Goal: Communication & Community: Ask a question

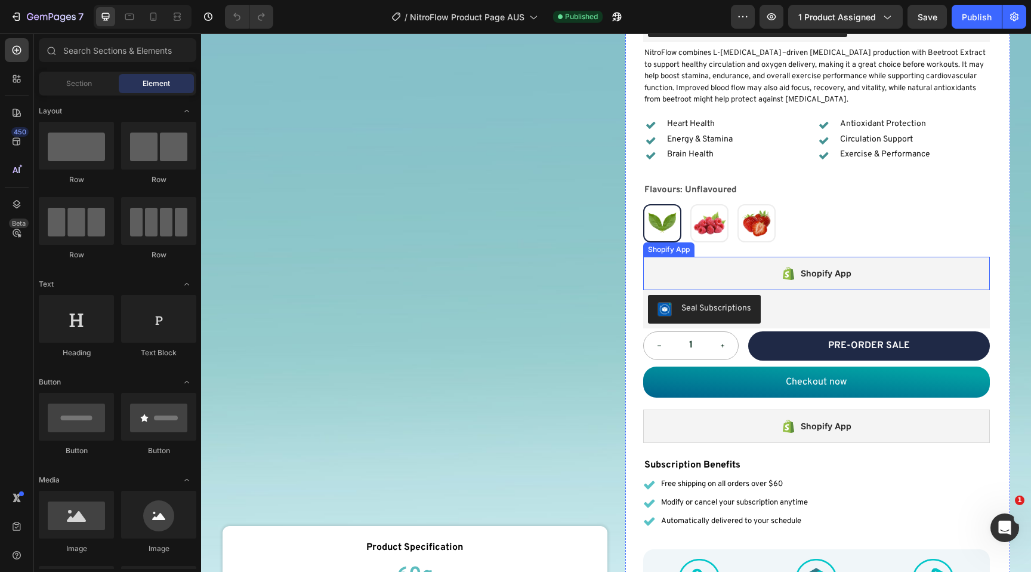
scroll to position [224, 0]
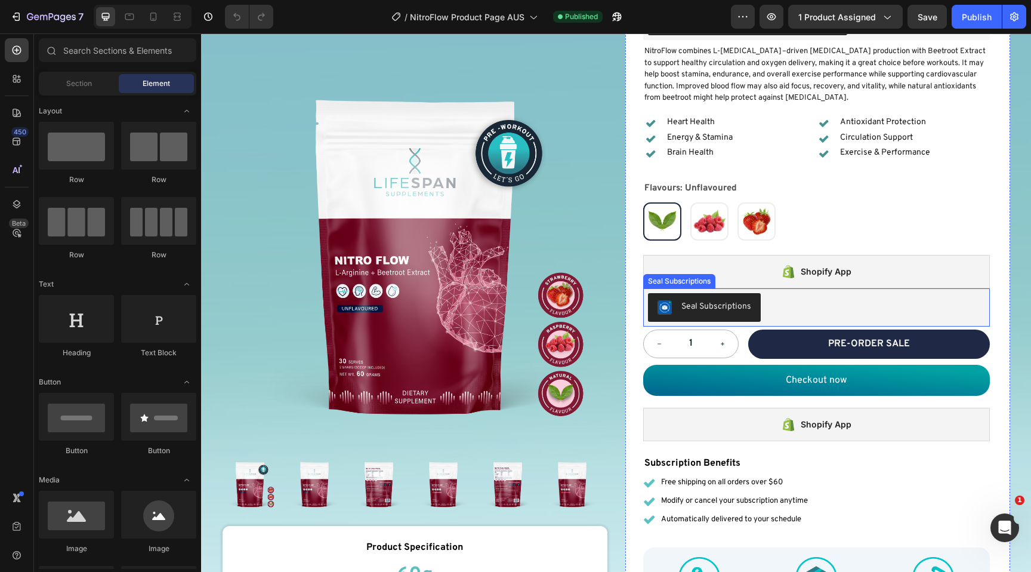
click at [856, 300] on div "Seal Subscriptions" at bounding box center [816, 307] width 337 height 29
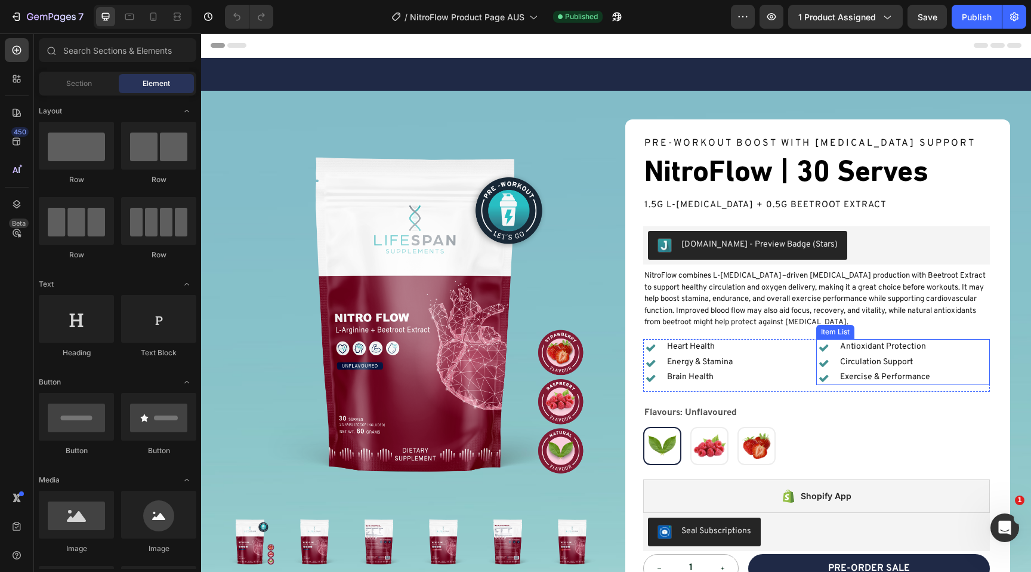
scroll to position [101, 0]
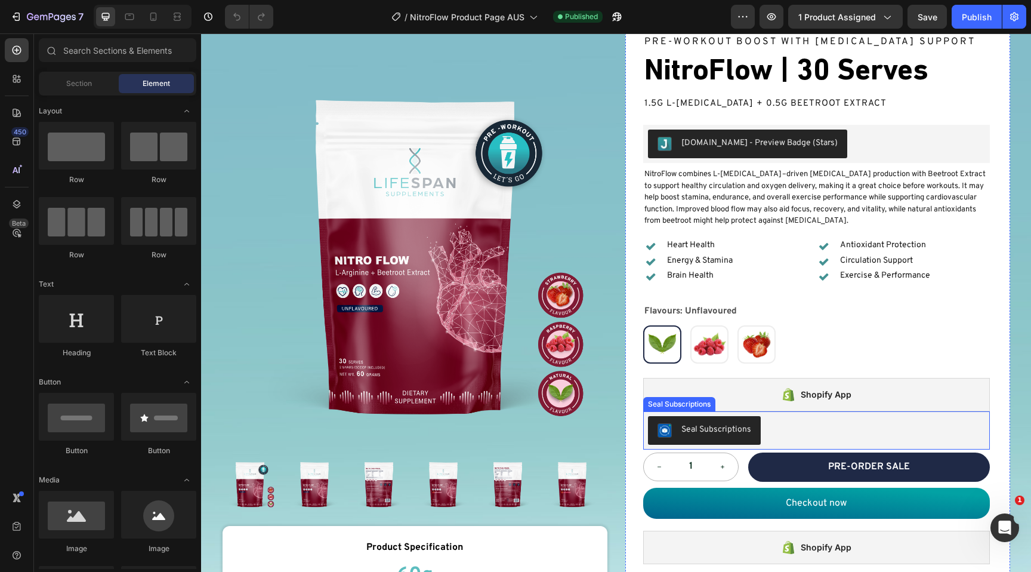
click at [769, 433] on div "Seal Subscriptions" at bounding box center [816, 430] width 337 height 29
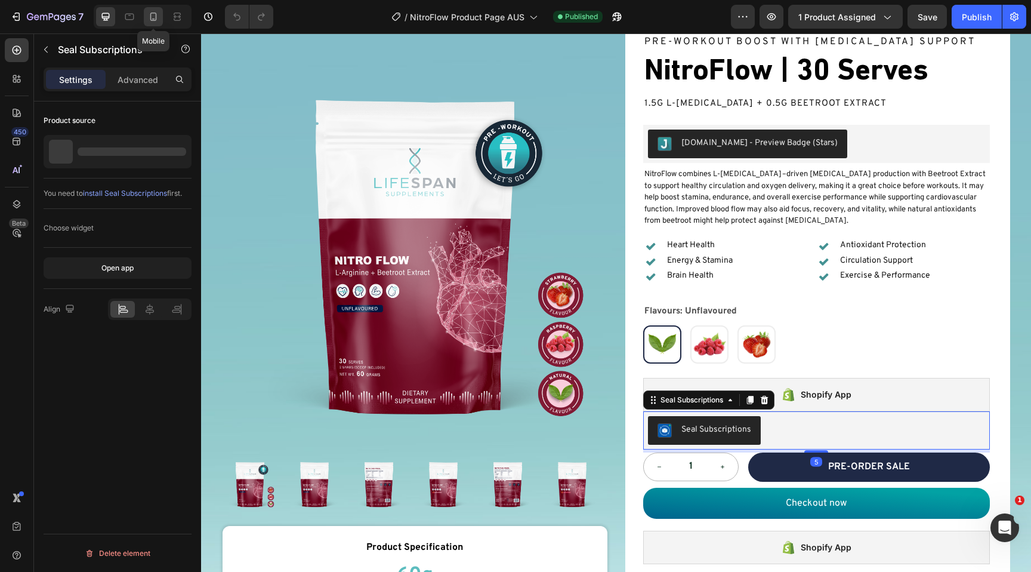
click at [152, 17] on icon at bounding box center [153, 17] width 12 height 12
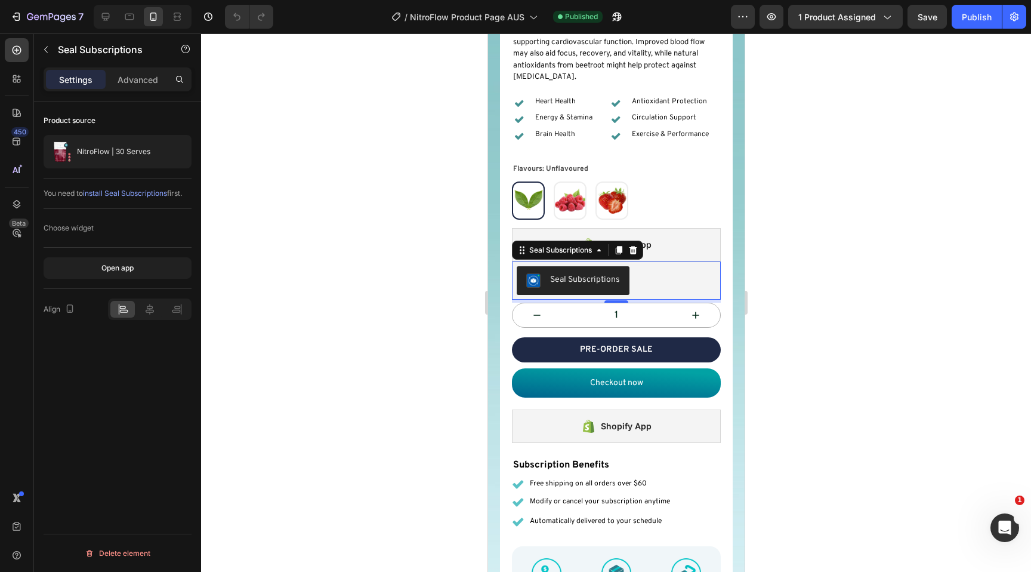
scroll to position [451, 0]
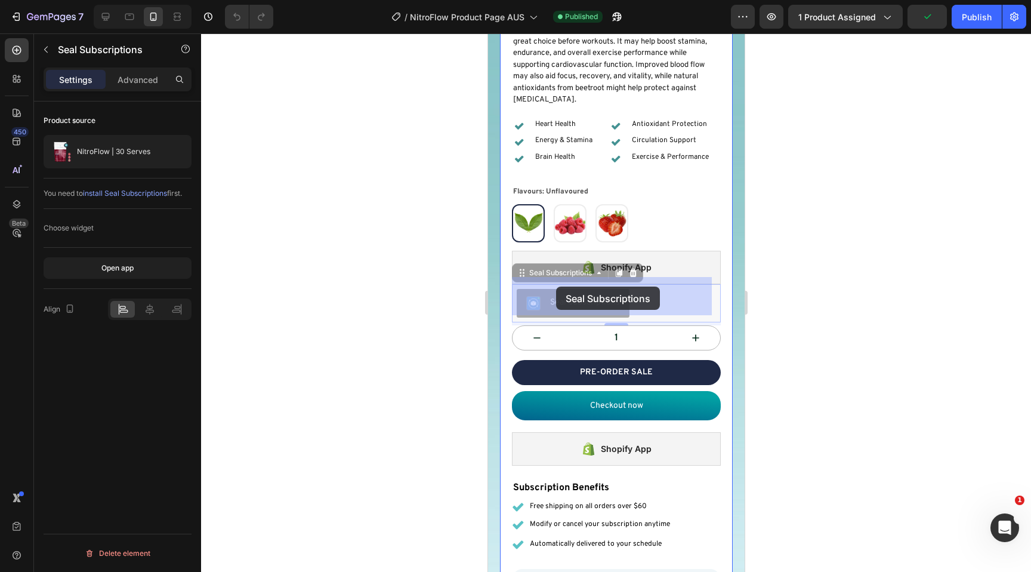
drag, startPoint x: 551, startPoint y: 293, endPoint x: 556, endPoint y: 286, distance: 8.1
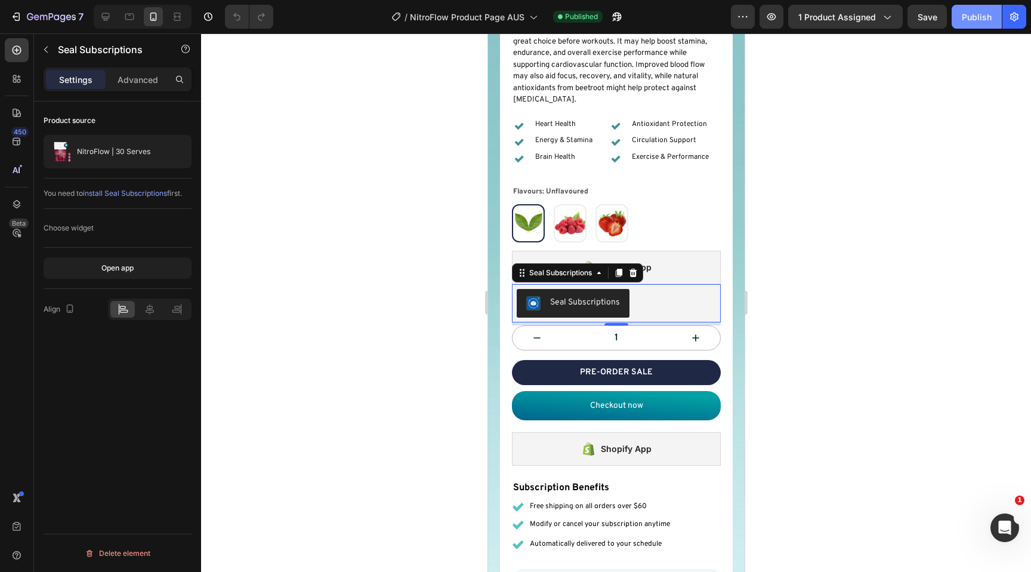
click at [974, 17] on div "Publish" at bounding box center [977, 17] width 30 height 13
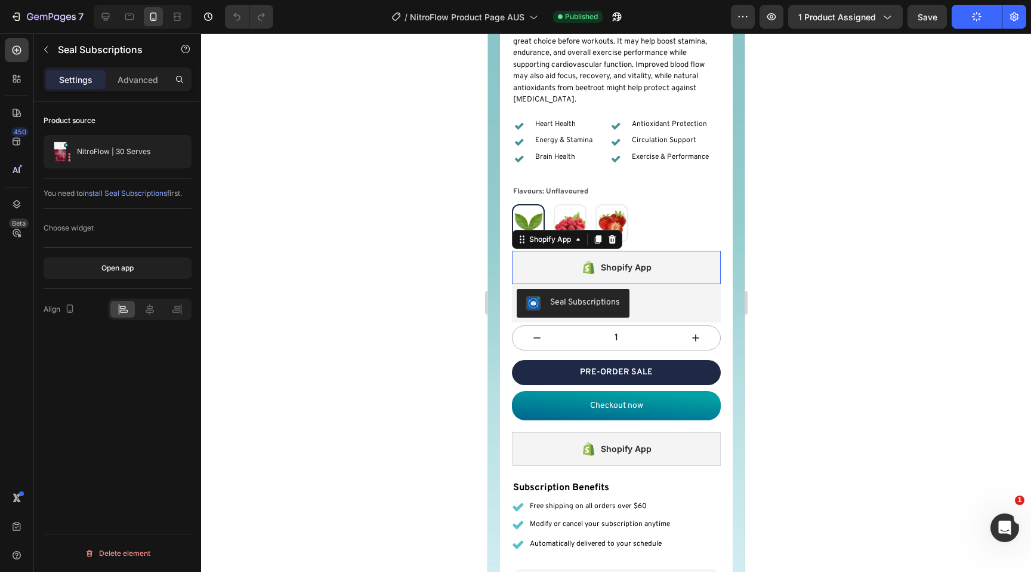
click at [680, 255] on div "Shopify App" at bounding box center [615, 267] width 209 height 33
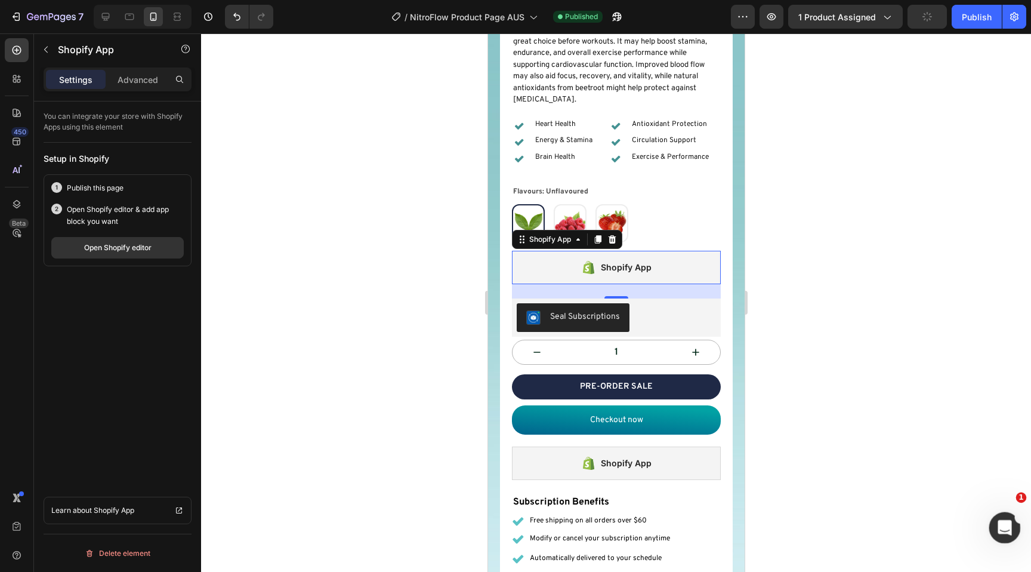
click at [993, 522] on div "Open Intercom Messenger" at bounding box center [1002, 525] width 39 height 39
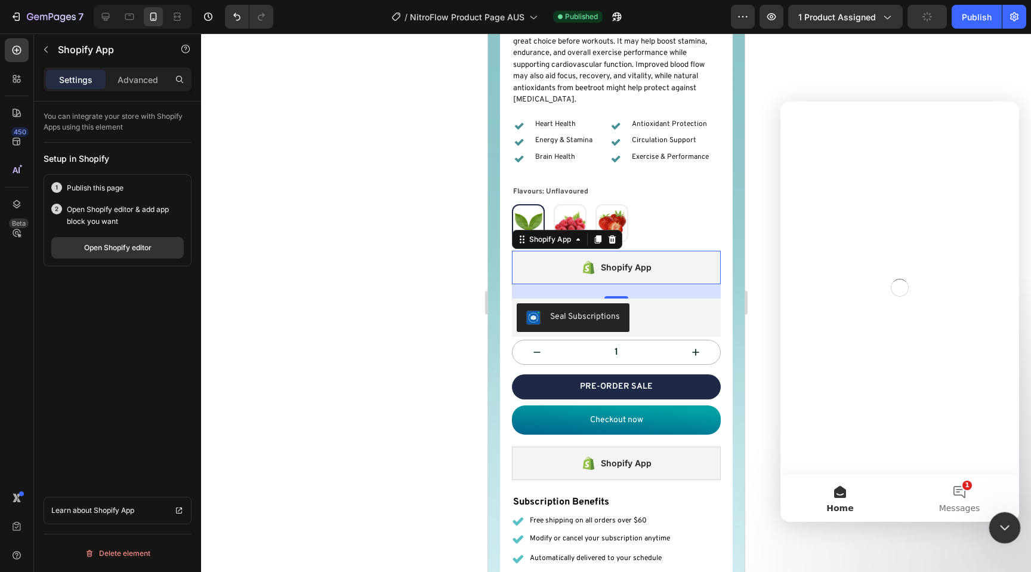
scroll to position [0, 0]
click at [975, 493] on button "1 Messages" at bounding box center [959, 498] width 119 height 48
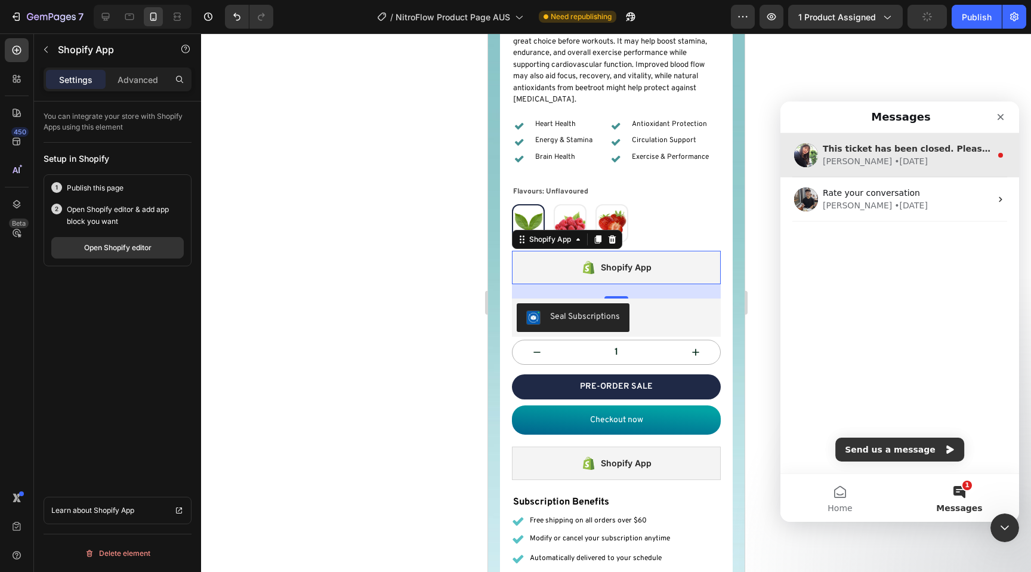
click at [890, 165] on div "[PERSON_NAME] • [DATE]" at bounding box center [907, 161] width 168 height 13
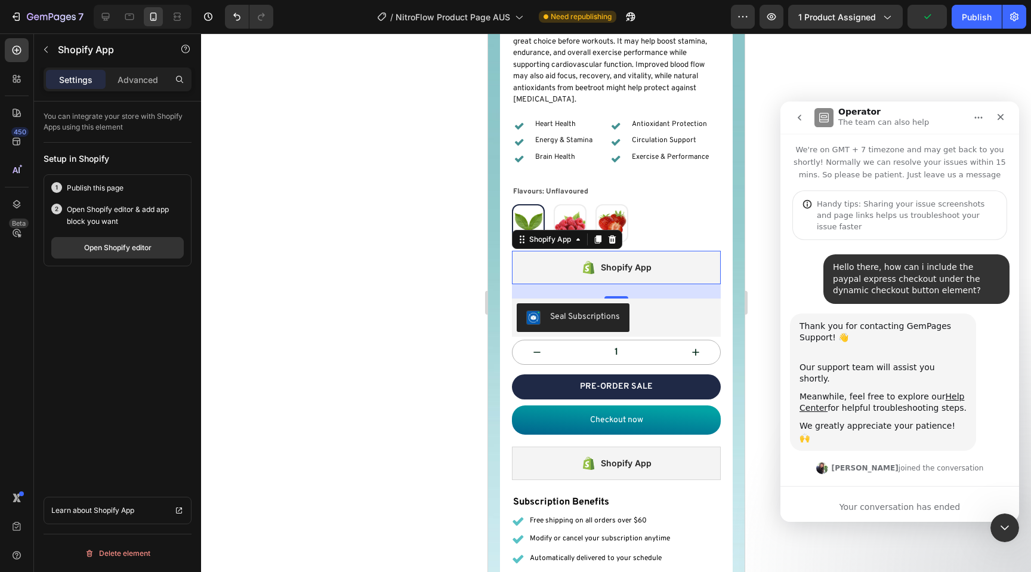
scroll to position [120, 0]
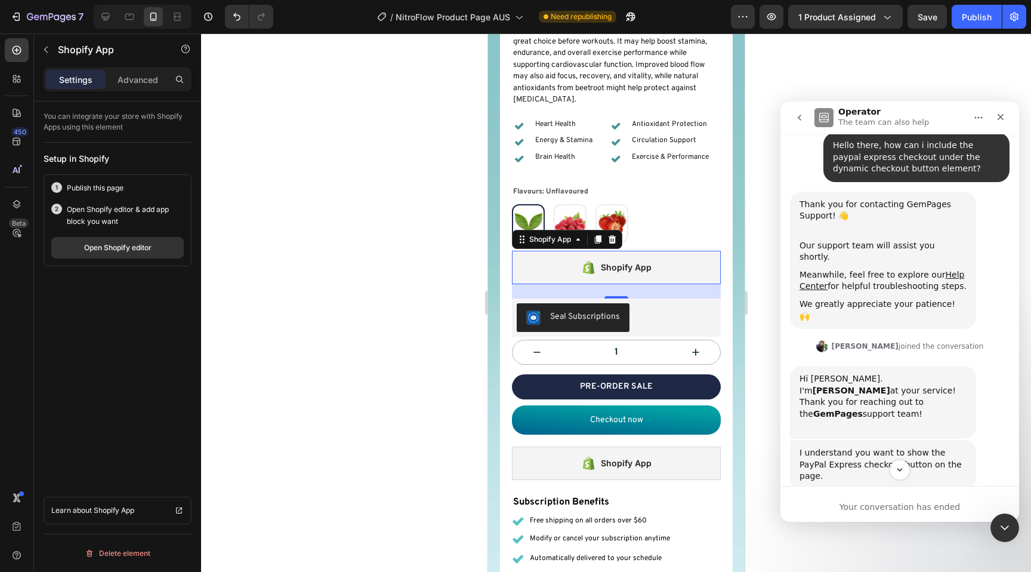
click at [803, 119] on icon "go back" at bounding box center [800, 118] width 10 height 10
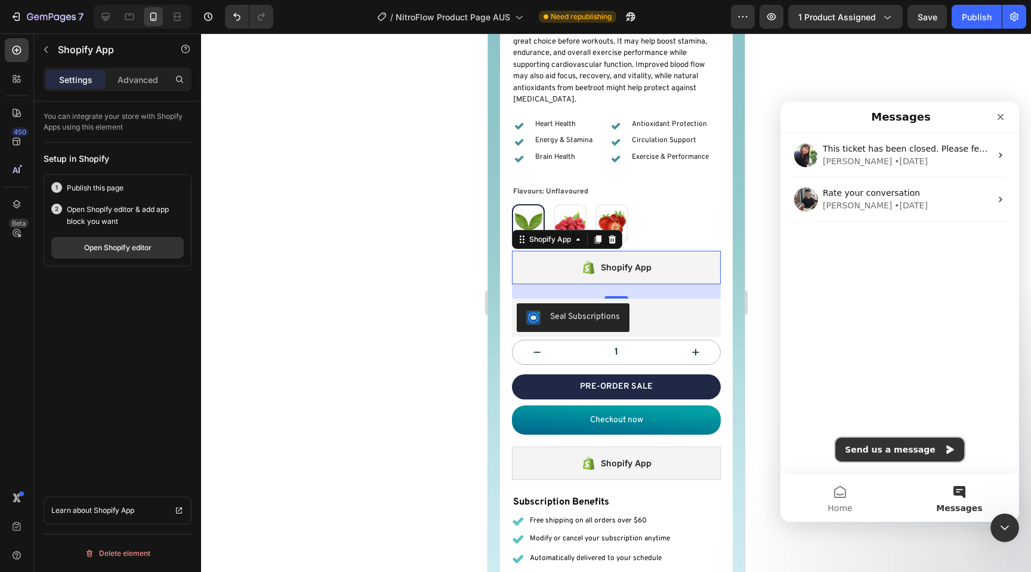
click at [895, 448] on button "Send us a message" at bounding box center [899, 449] width 129 height 24
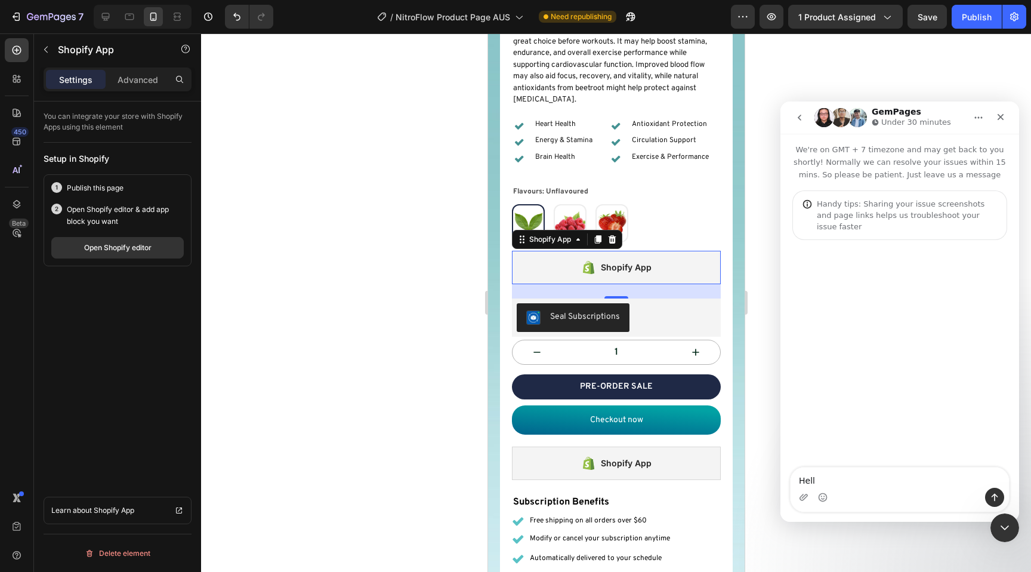
type textarea "Hello"
type textarea "our pag"
type textarea "our page does not show seal subscription app on mobile?"
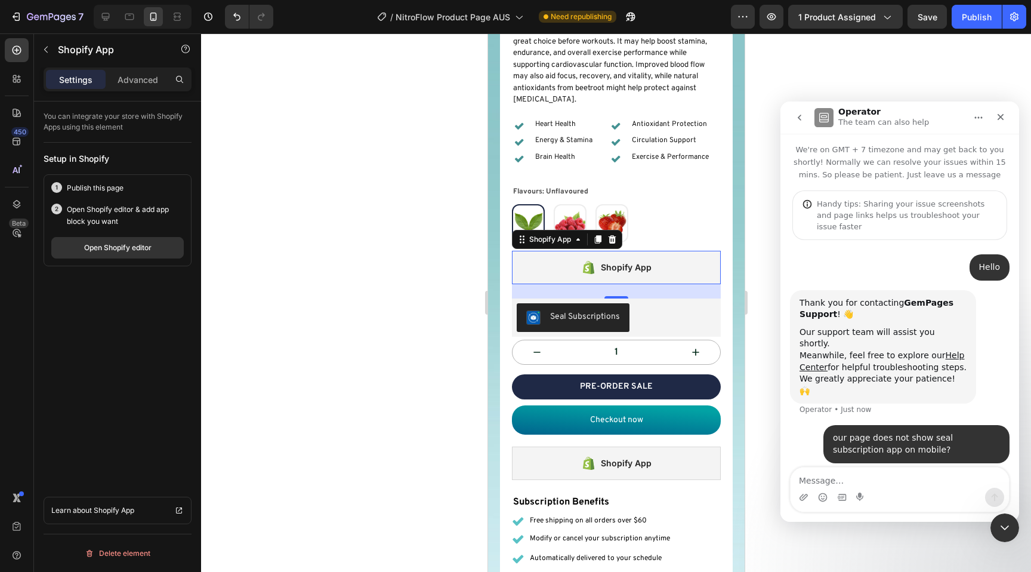
click at [878, 485] on textarea "Message…" at bounding box center [900, 477] width 218 height 20
type textarea "whats the error here?"
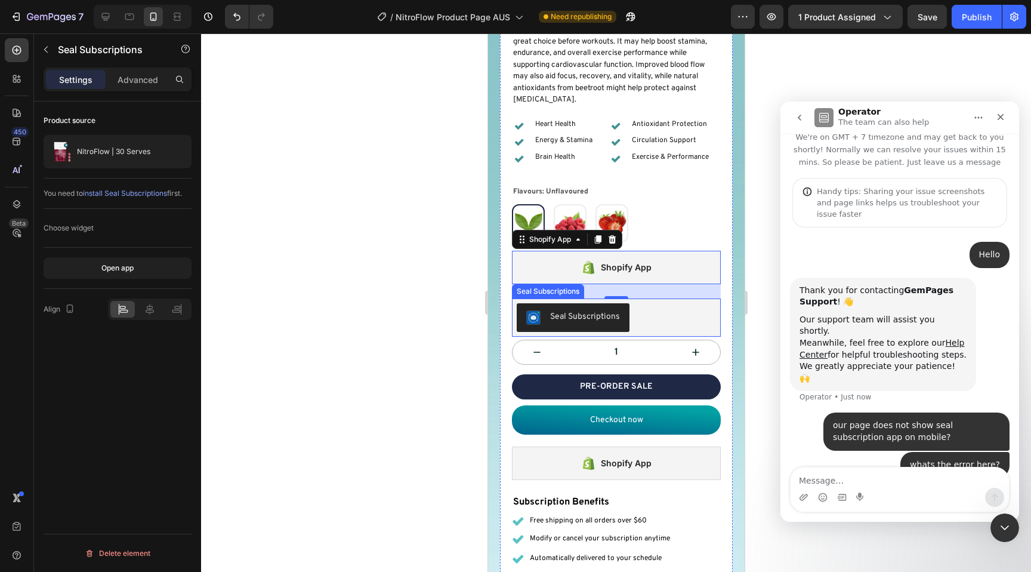
click at [646, 303] on div "Seal Subscriptions" at bounding box center [615, 317] width 199 height 29
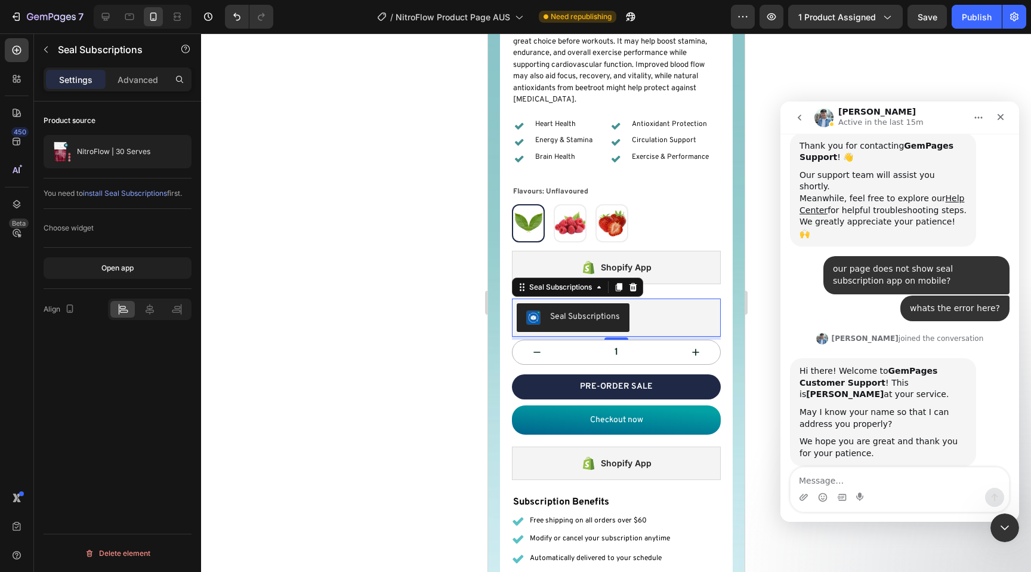
scroll to position [158, 0]
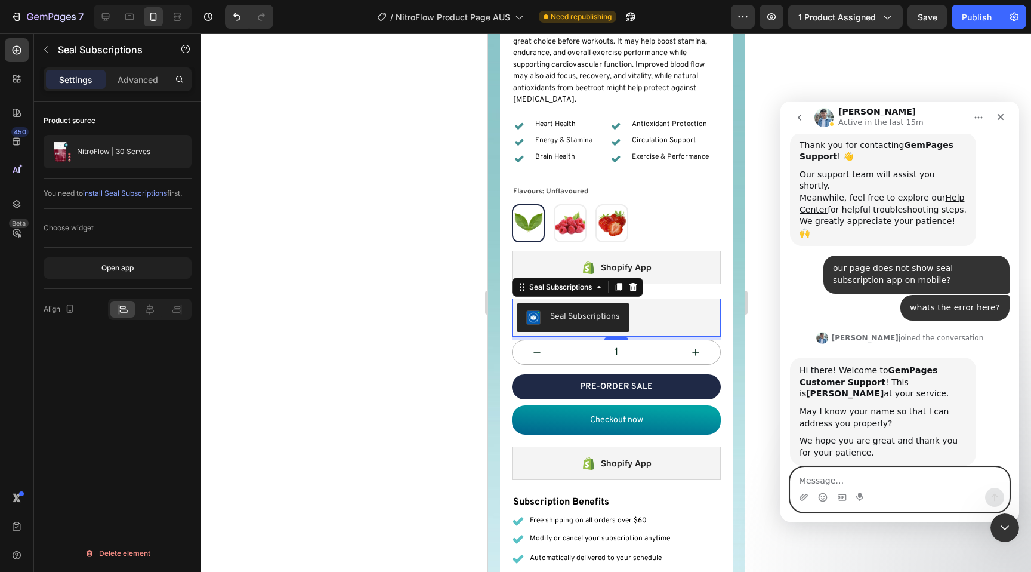
click at [912, 484] on textarea "Message…" at bounding box center [900, 477] width 218 height 20
type textarea "[PERSON_NAME]"
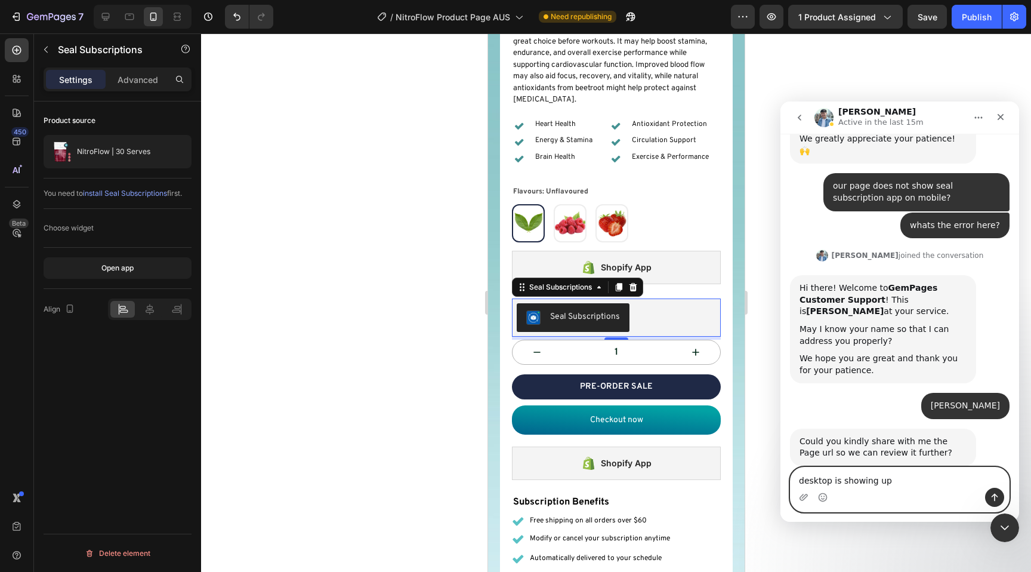
scroll to position [240, 0]
type textarea "desktop is showing up but not mobile"
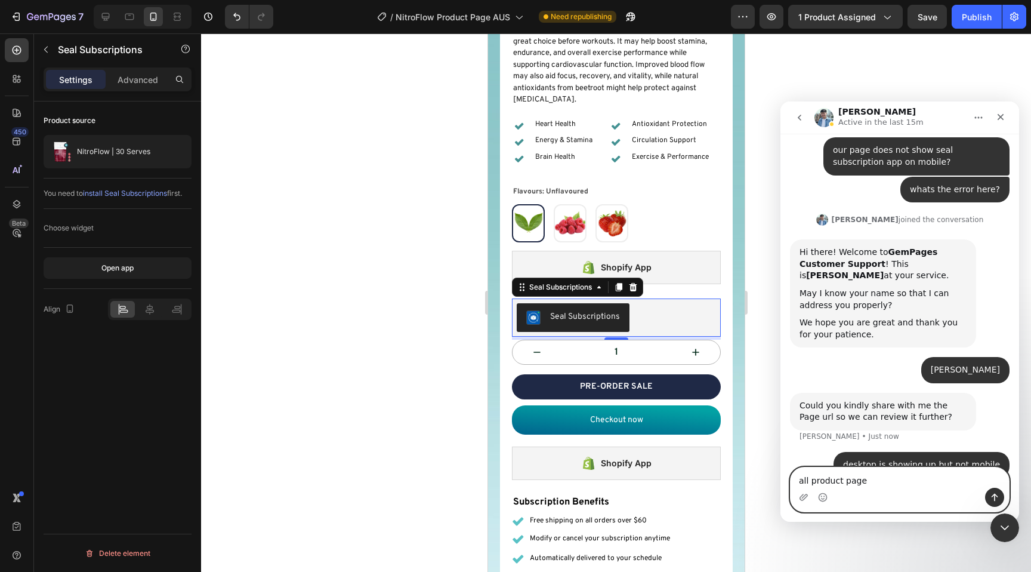
type textarea "all product pages"
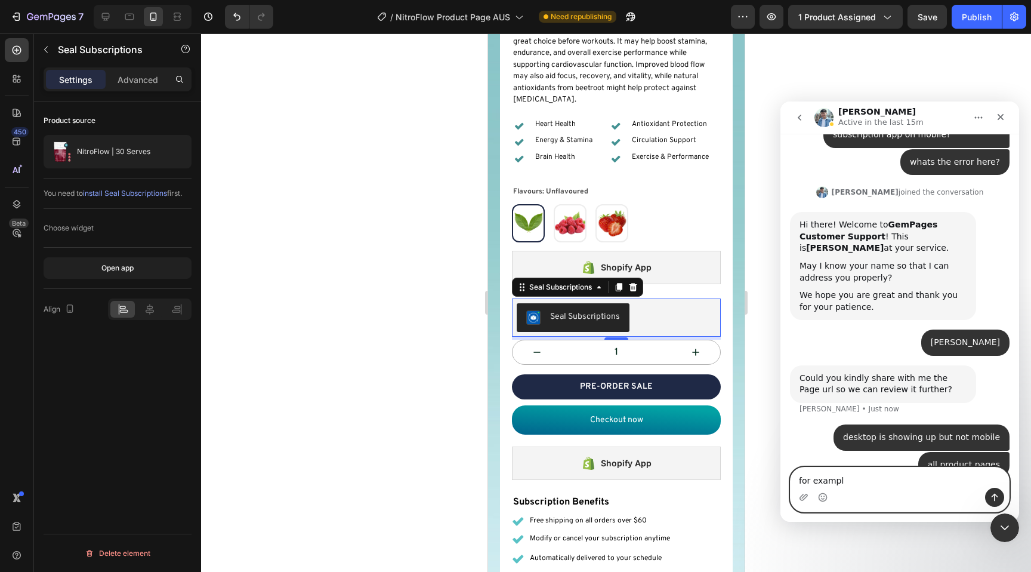
type textarea "for example"
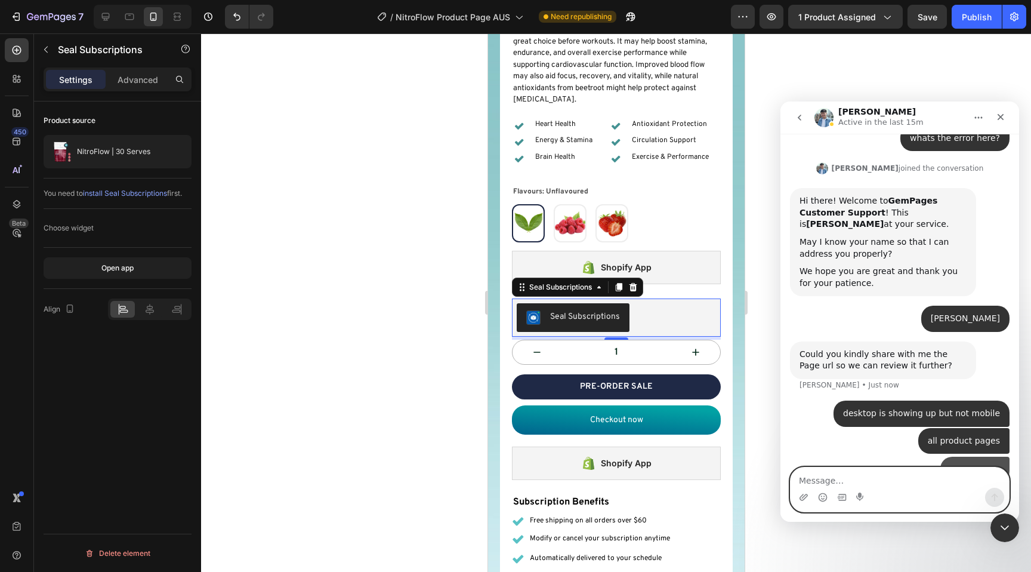
scroll to position [330, 0]
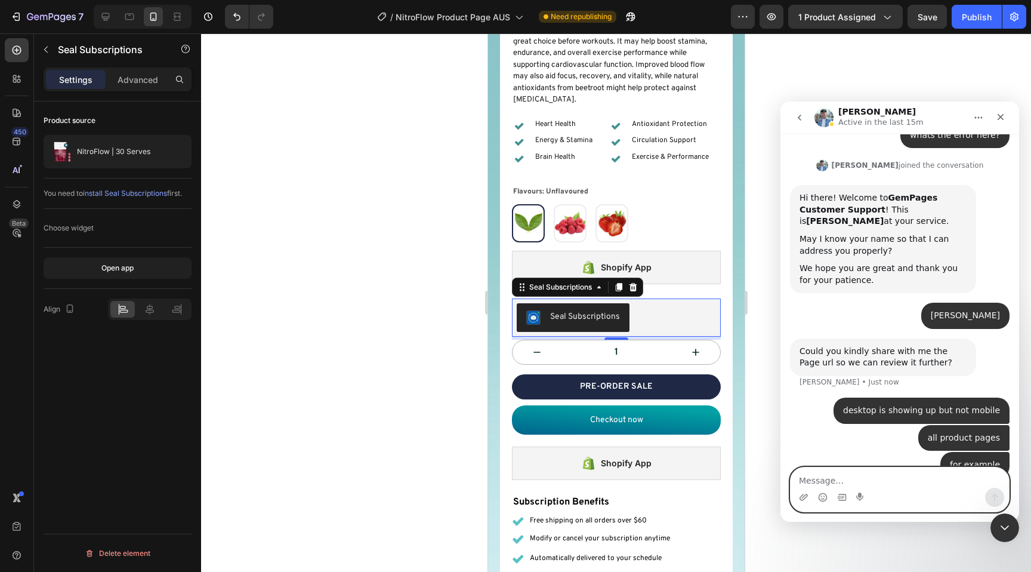
paste textarea "[URL][DOMAIN_NAME]"
type textarea "[URL][DOMAIN_NAME]"
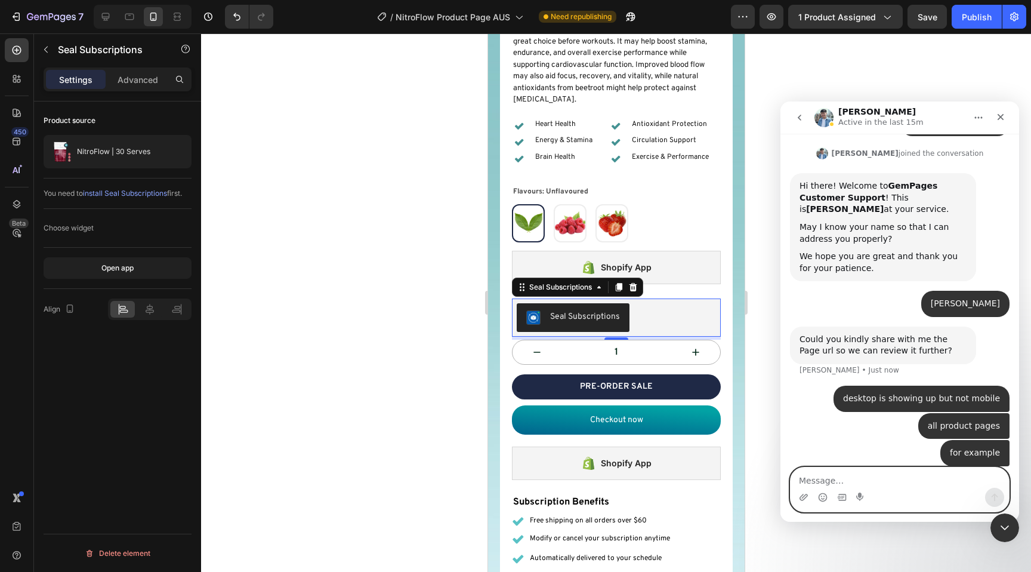
scroll to position [369, 0]
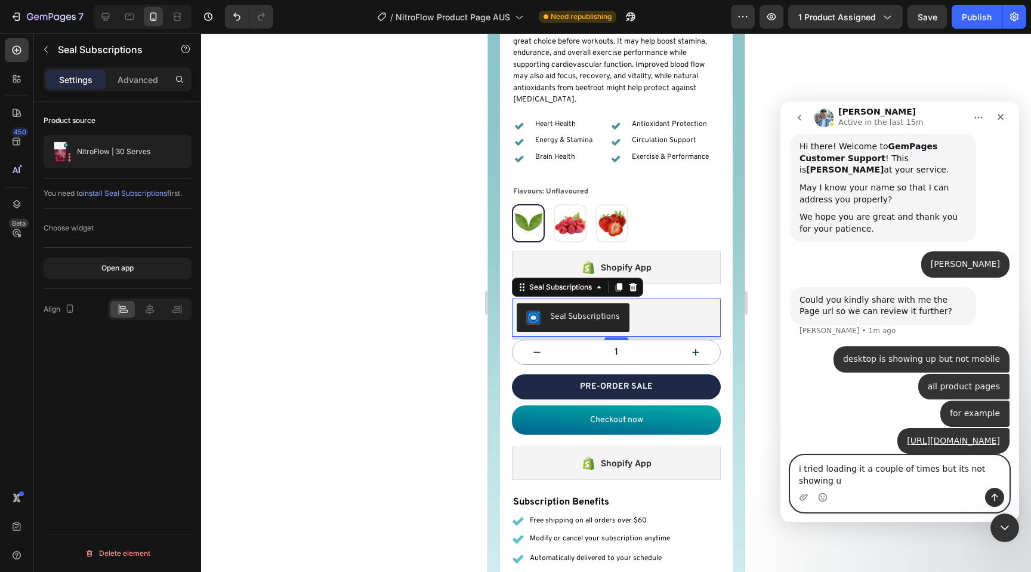
type textarea "i tried loading it a couple of times but its not showing up"
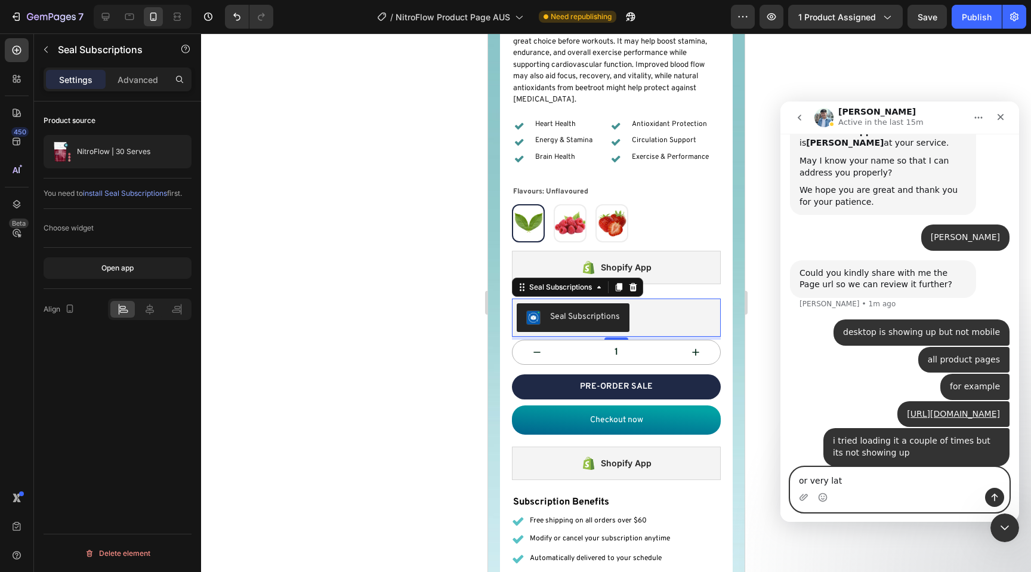
type textarea "or very late"
drag, startPoint x: 904, startPoint y: 469, endPoint x: 900, endPoint y: 477, distance: 8.8
click at [902, 474] on textarea "Message…" at bounding box center [900, 477] width 218 height 20
type textarea "now its loading"
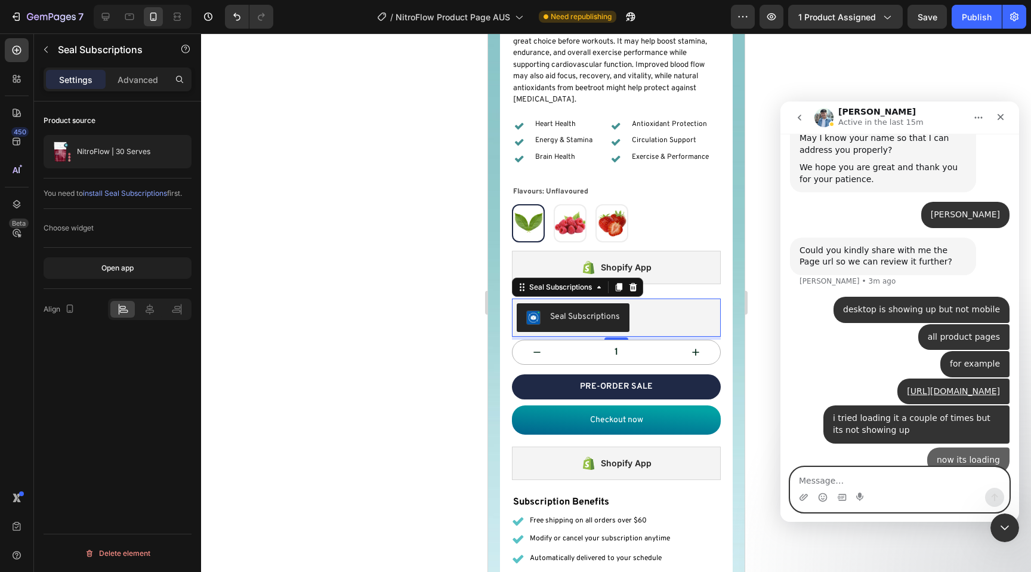
scroll to position [435, 0]
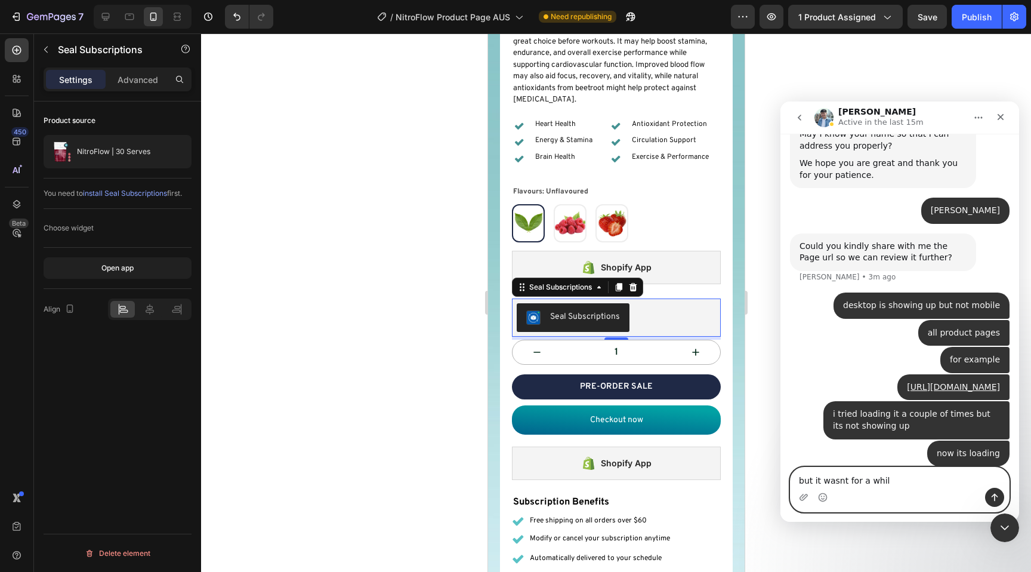
type textarea "but it wasnt for a while"
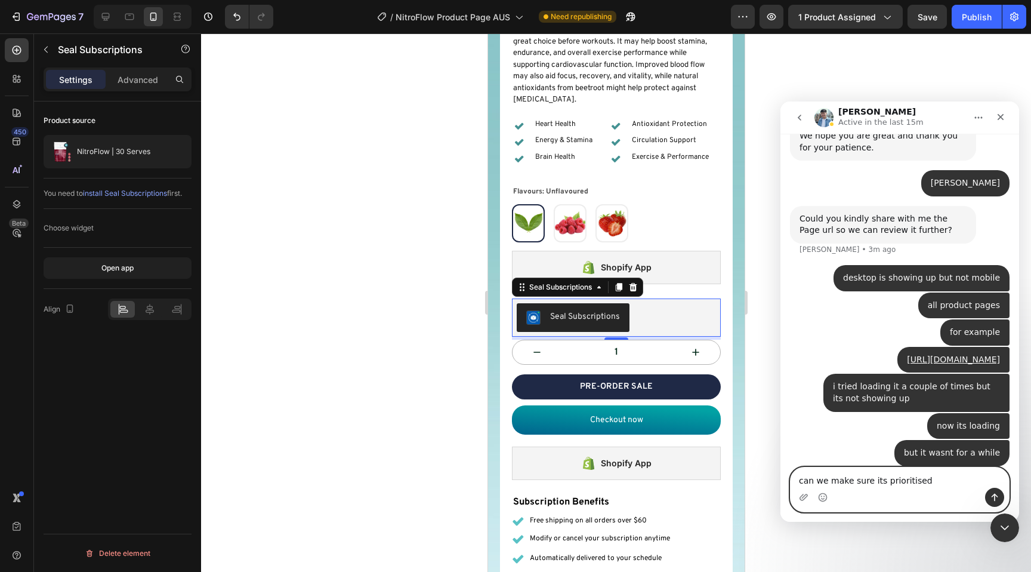
type textarea "can we make sure its prioritised?"
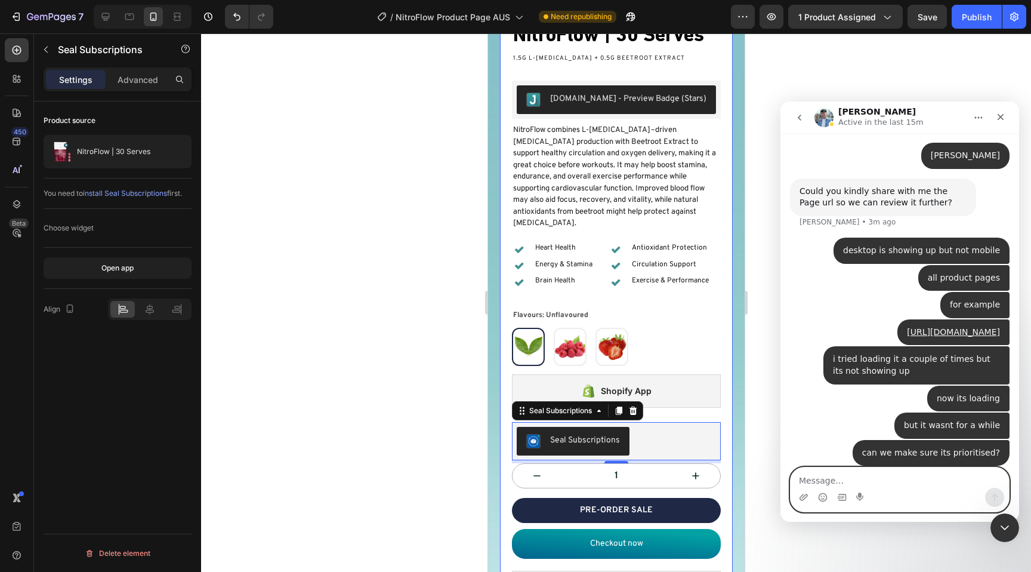
scroll to position [467, 0]
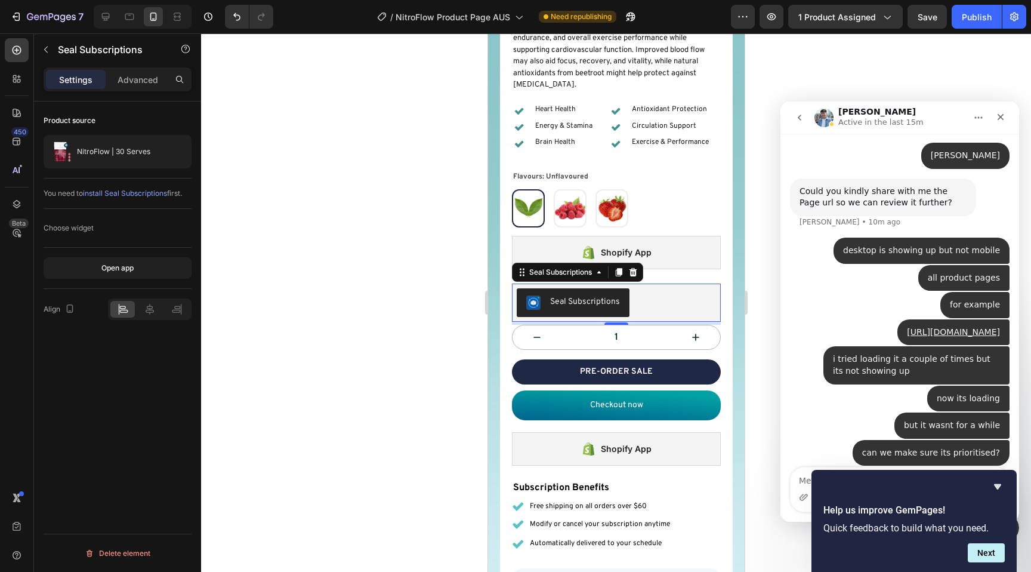
click at [793, 396] on div "now its loading • 6m ago" at bounding box center [900, 399] width 220 height 27
click at [997, 488] on icon "Hide survey" at bounding box center [997, 486] width 7 height 5
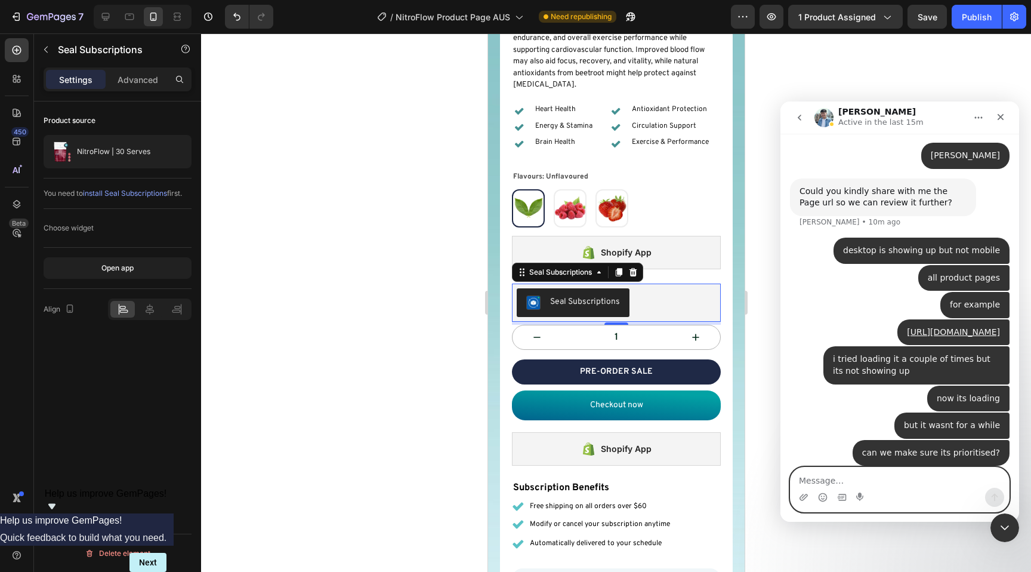
click at [917, 486] on textarea "Message…" at bounding box center [900, 477] width 218 height 20
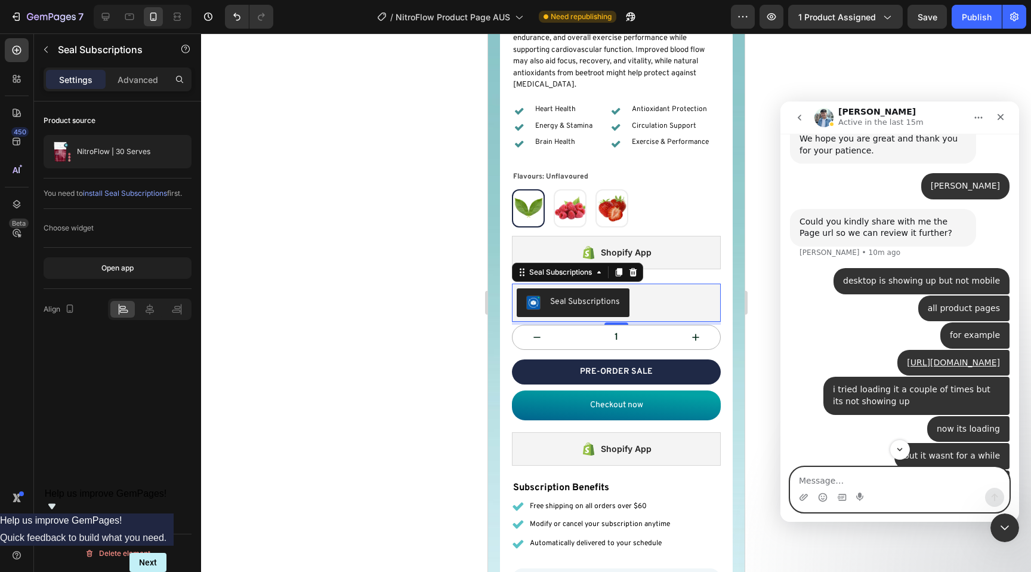
scroll to position [490, 0]
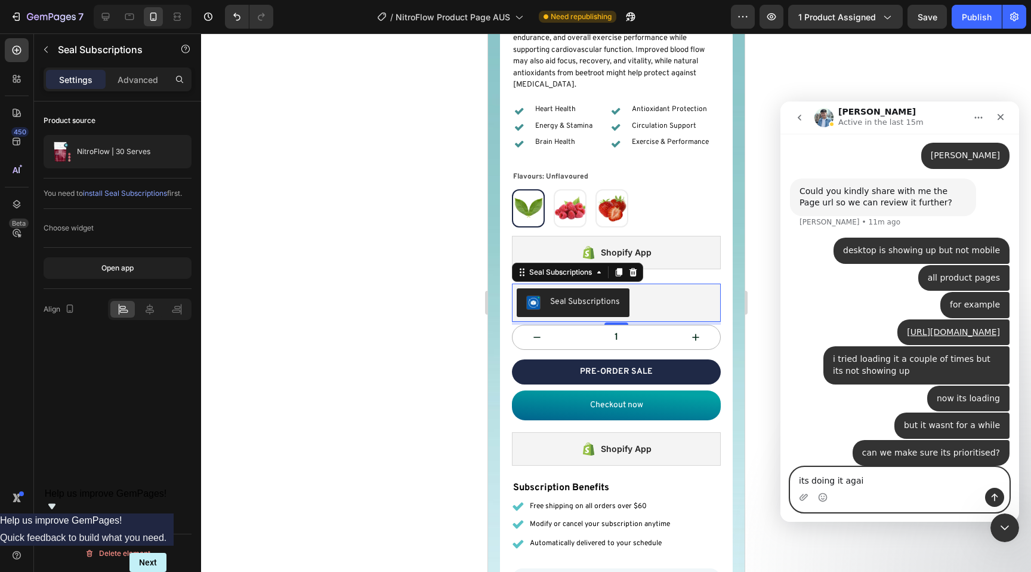
type textarea "its doing it again"
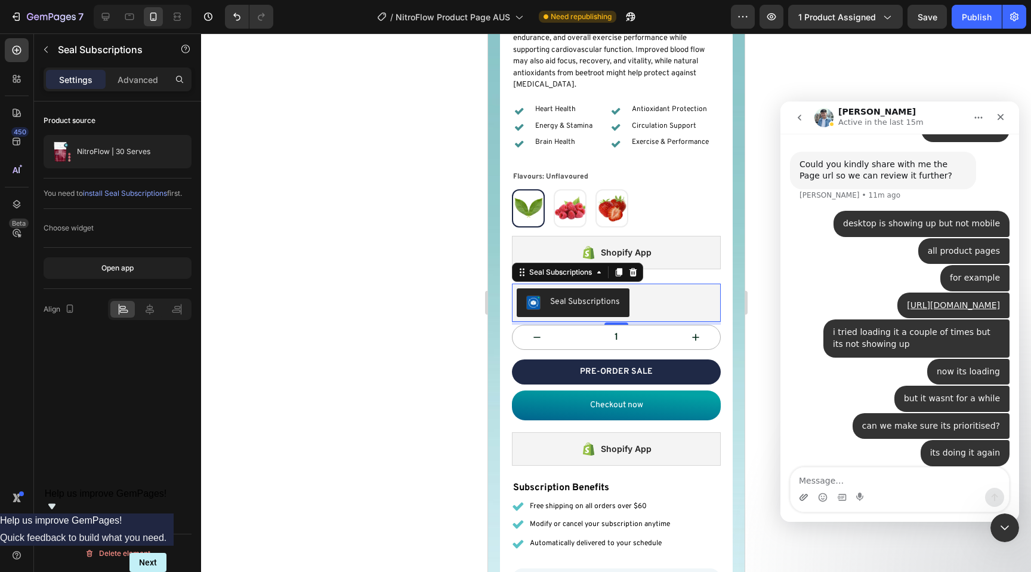
click at [806, 499] on icon "Upload attachment" at bounding box center [804, 497] width 10 height 10
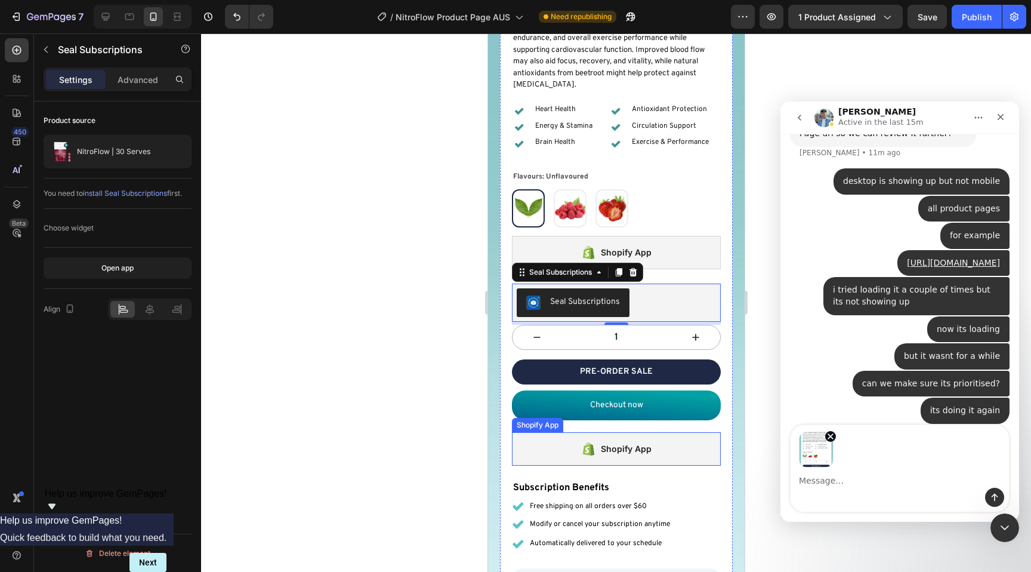
scroll to position [559, 0]
click at [1000, 495] on button "Send a message…" at bounding box center [994, 497] width 19 height 19
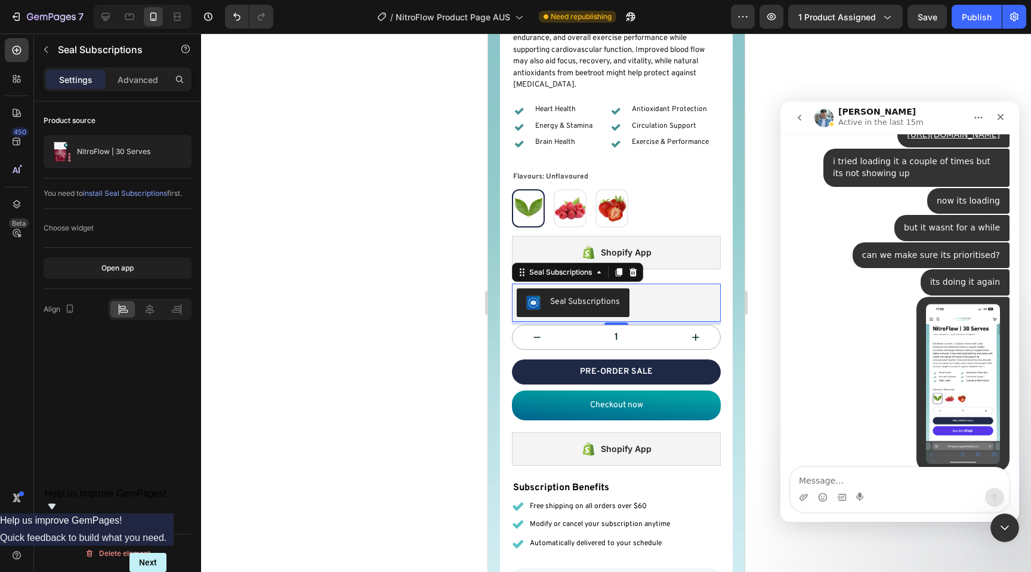
scroll to position [692, 0]
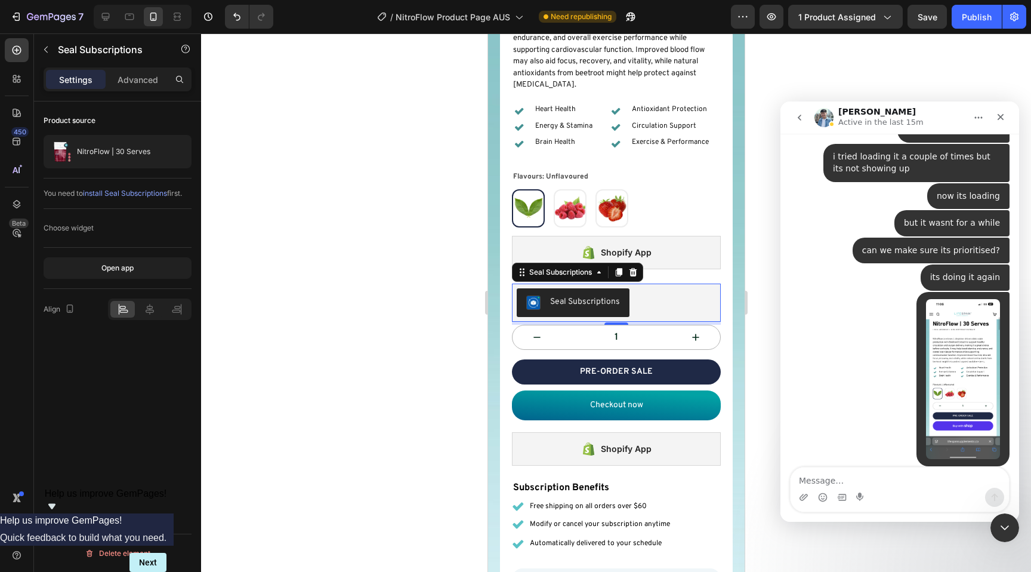
click at [884, 483] on textarea "Message…" at bounding box center [900, 477] width 218 height 20
type textarea "not loading for too long"
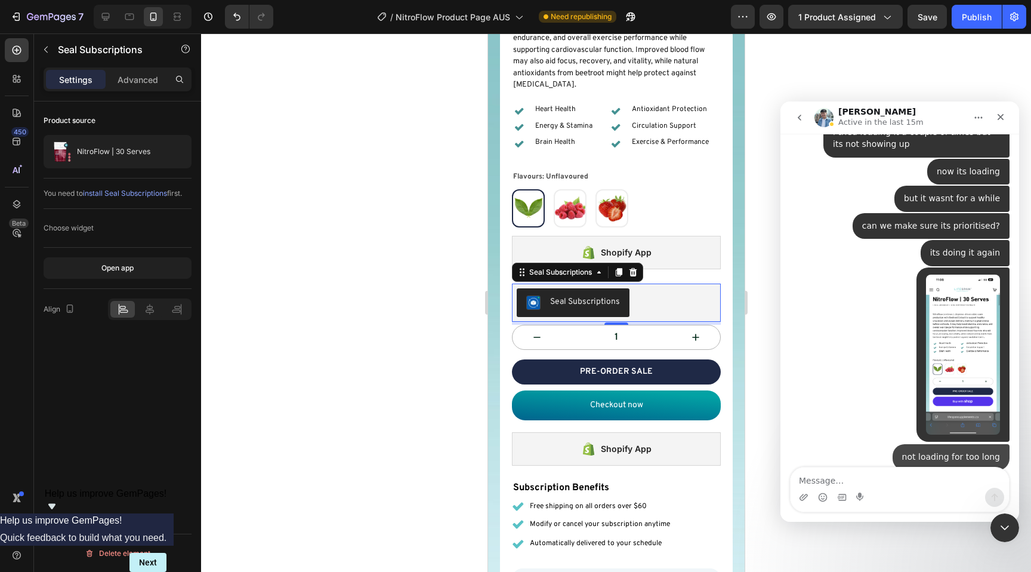
scroll to position [720, 0]
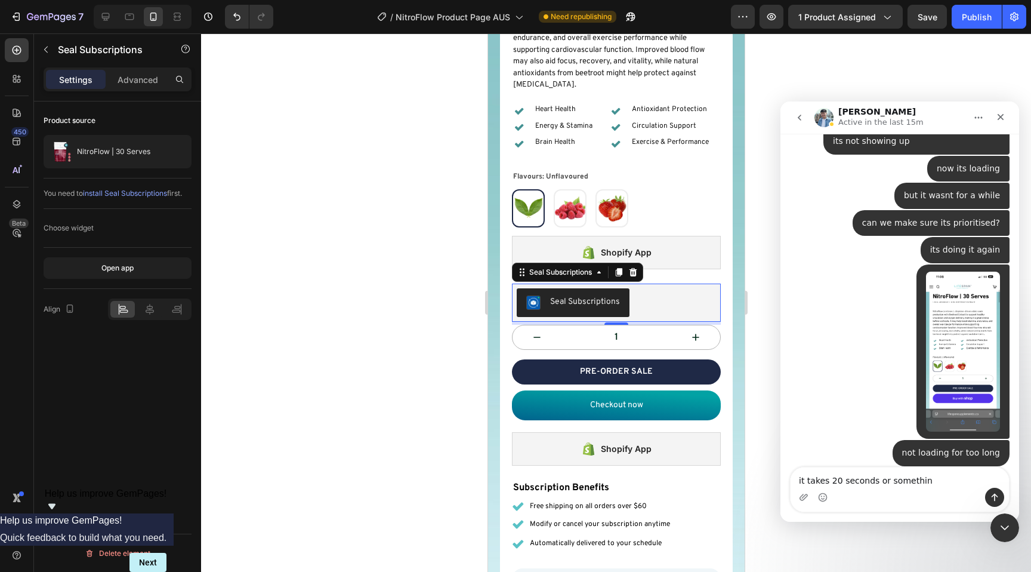
type textarea "it takes 20 seconds or something"
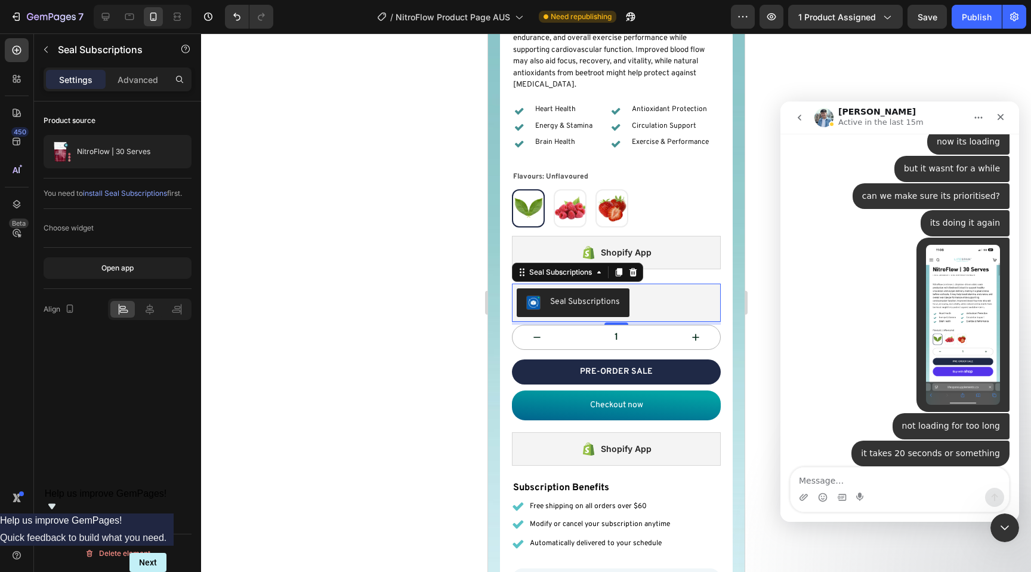
click at [908, 488] on div "Intercom messenger" at bounding box center [900, 497] width 218 height 19
click at [891, 480] on textarea "Message…" at bounding box center [900, 477] width 218 height 20
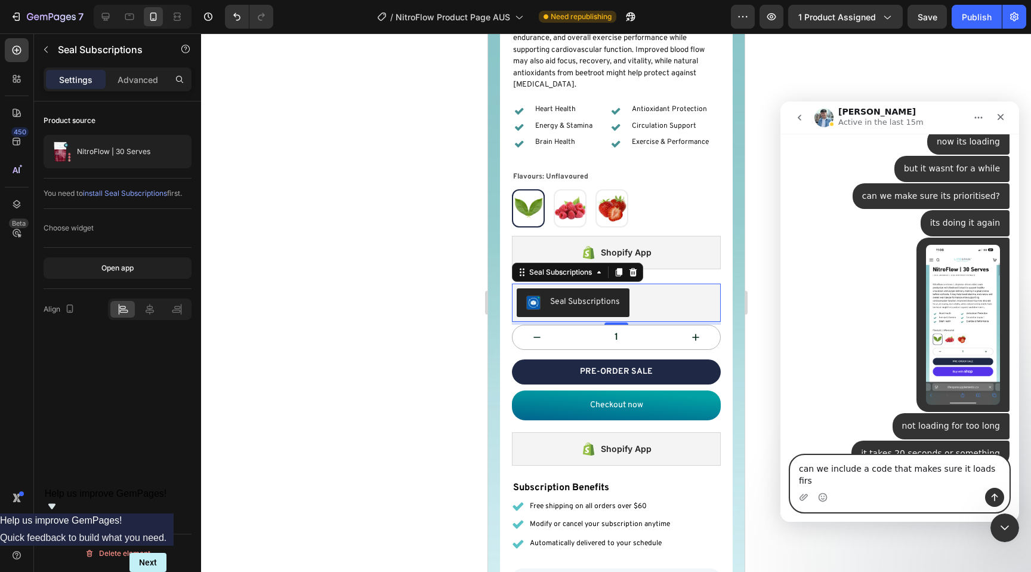
type textarea "can we include a code that makes sure it loads first"
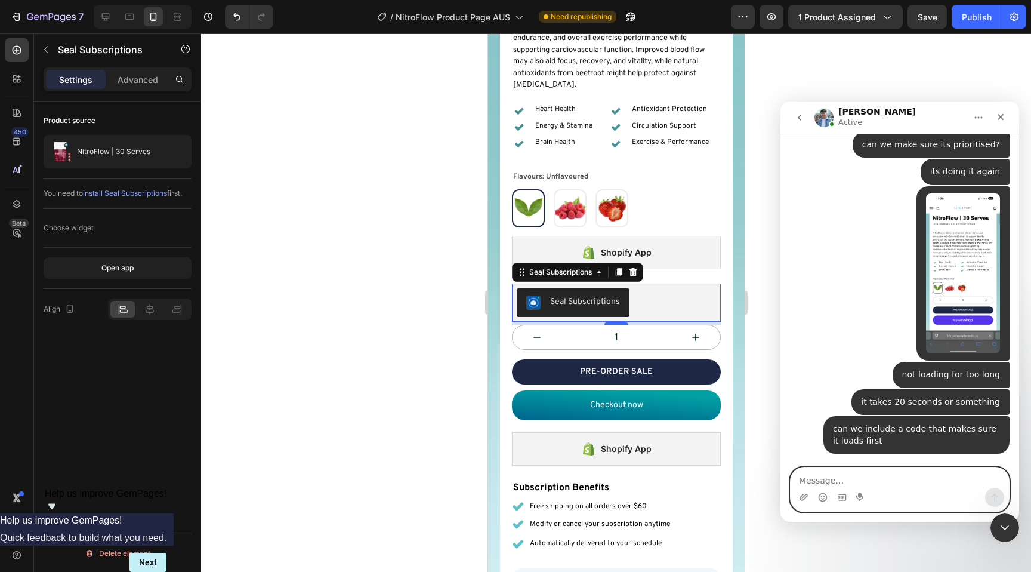
scroll to position [821, 0]
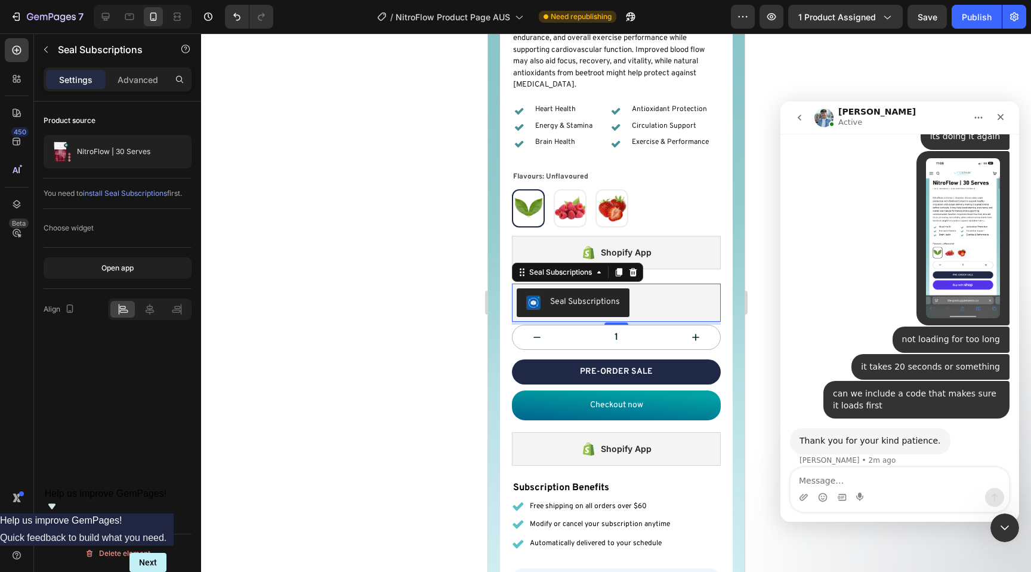
click at [880, 495] on div "Intercom messenger" at bounding box center [900, 497] width 218 height 19
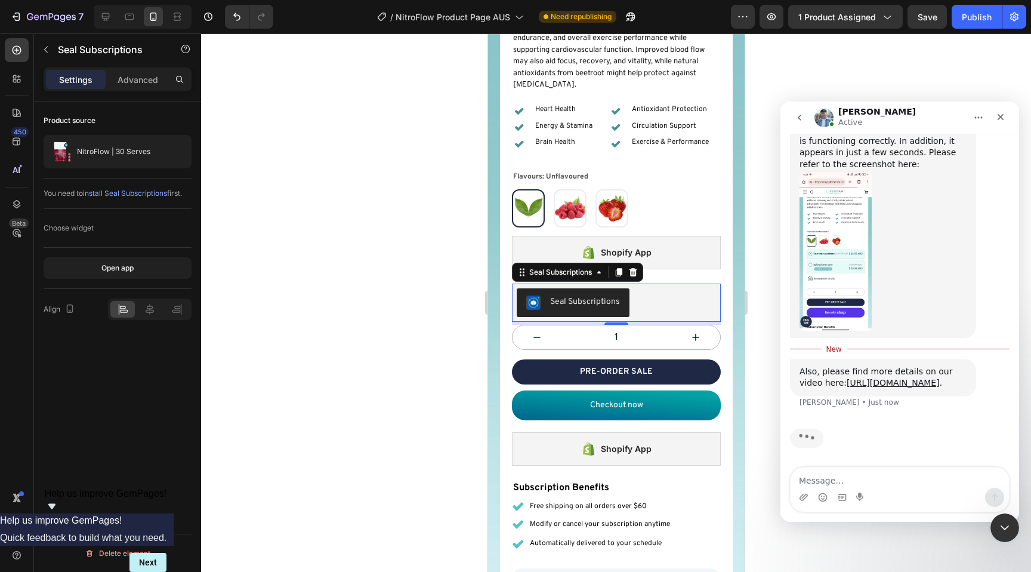
scroll to position [1195, 0]
click at [843, 377] on div "Also, please find more details on our video here: [URL][DOMAIN_NAME] ." at bounding box center [883, 377] width 167 height 23
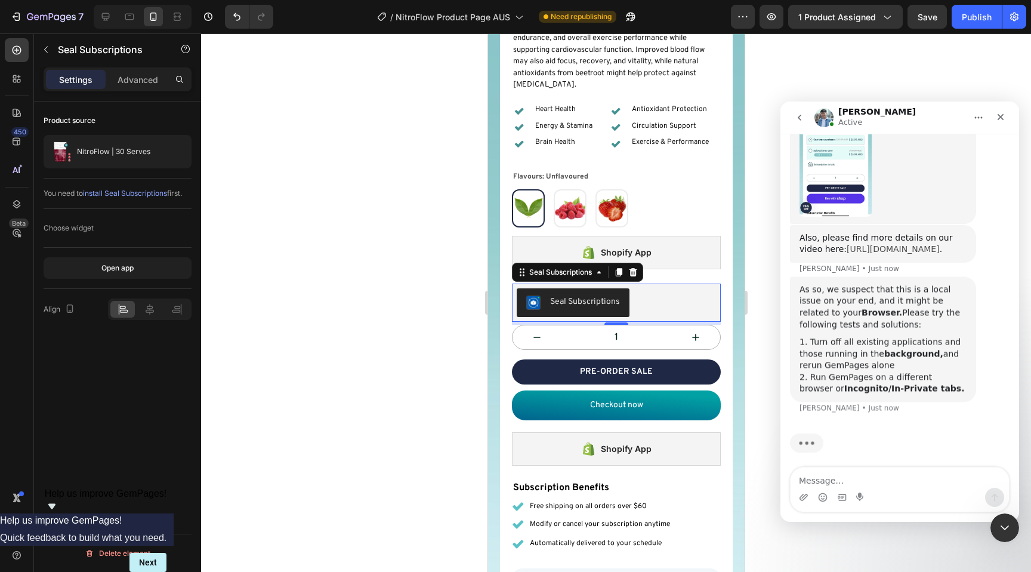
scroll to position [1313, 0]
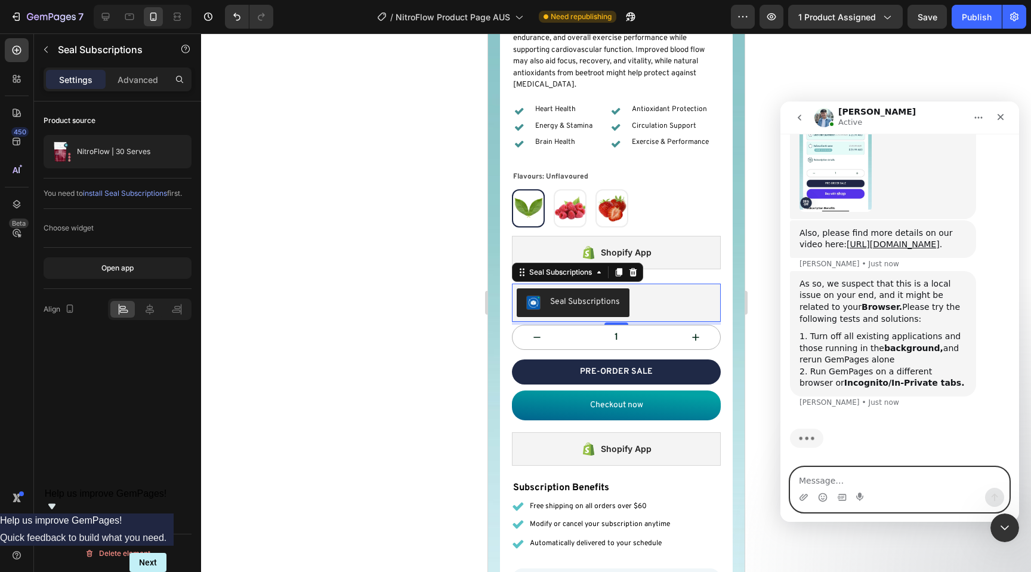
click at [891, 483] on textarea "Message…" at bounding box center [900, 477] width 218 height 20
type textarea "ok thank you for your detailed feedback"
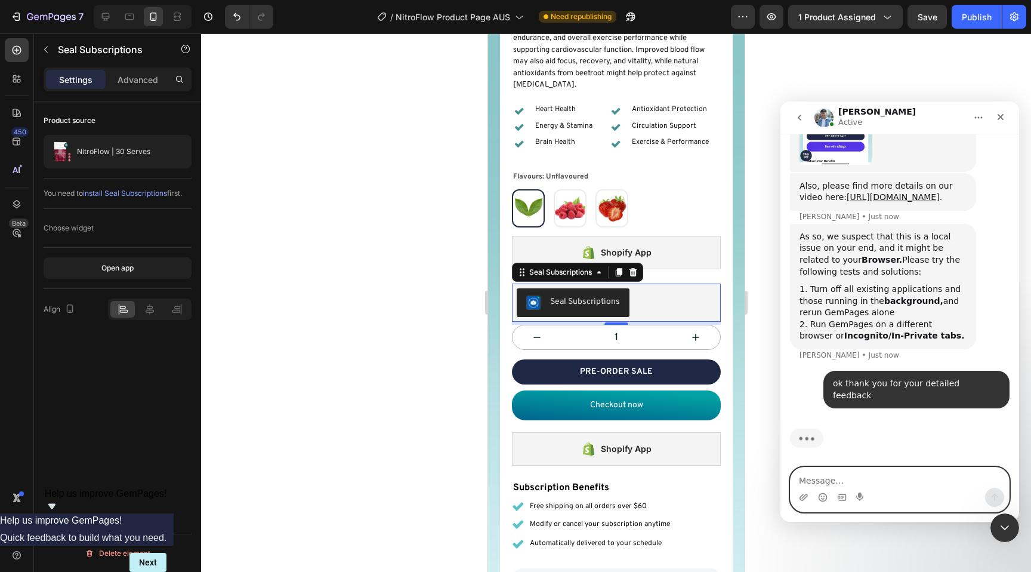
scroll to position [1124, 0]
